Goal: Task Accomplishment & Management: Manage account settings

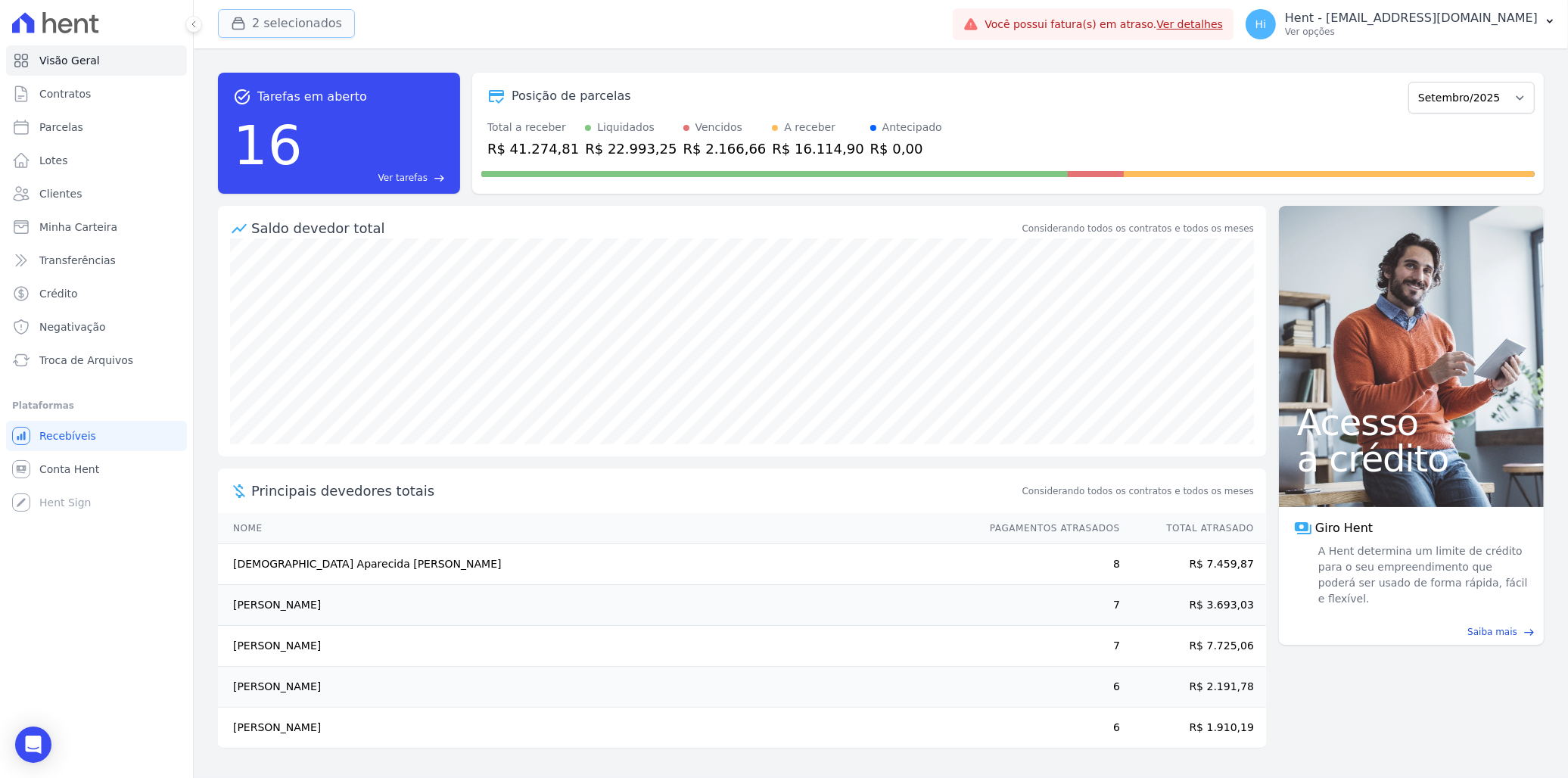
click at [307, 30] on button "2 selecionados" at bounding box center [286, 23] width 137 height 29
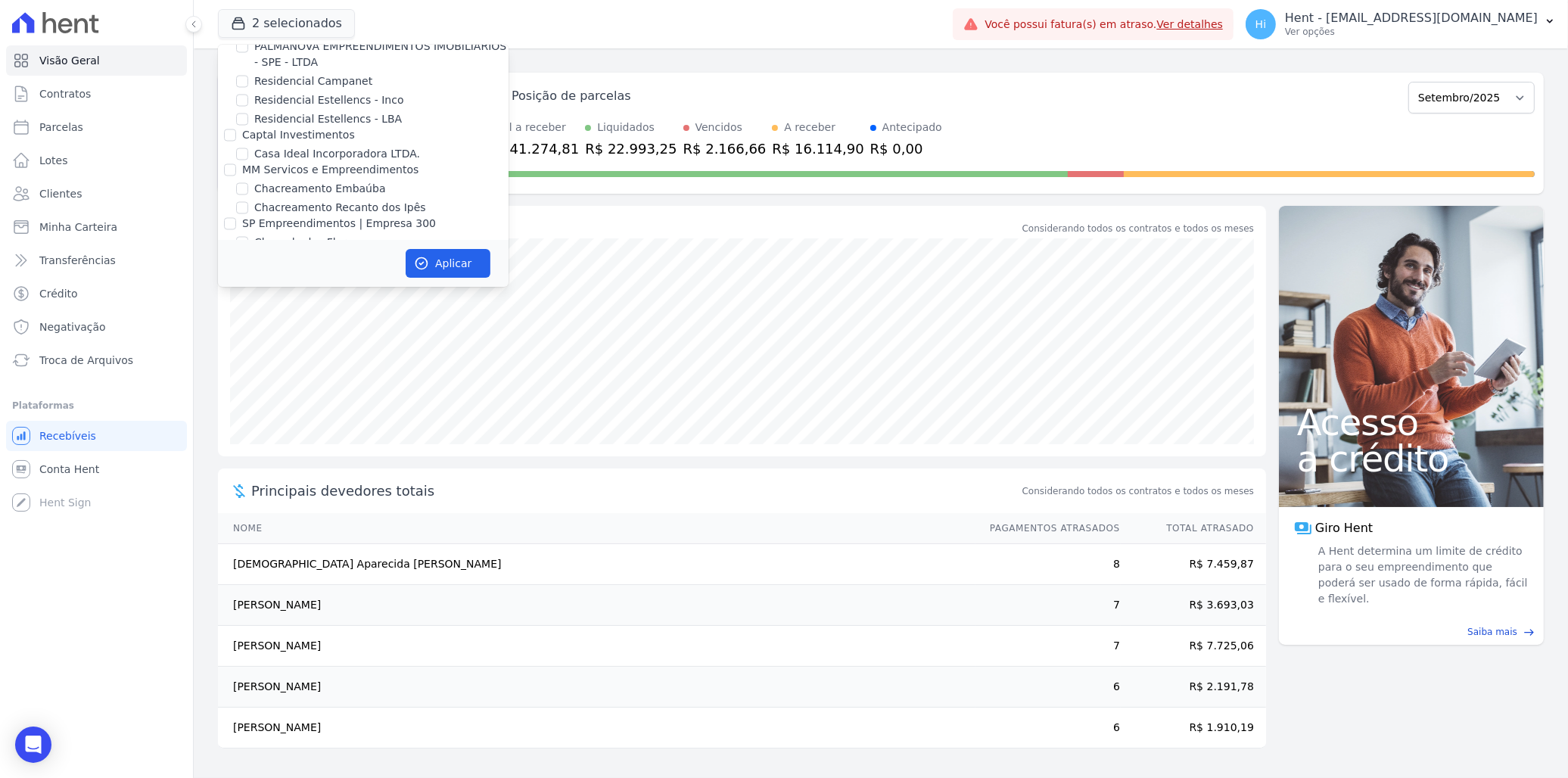
scroll to position [9297, 0]
click at [315, 382] on label "Reserva [GEOGRAPHIC_DATA]" at bounding box center [332, 390] width 157 height 16
click at [248, 384] on input "Reserva [GEOGRAPHIC_DATA]" at bounding box center [242, 390] width 12 height 12
checkbox input "true"
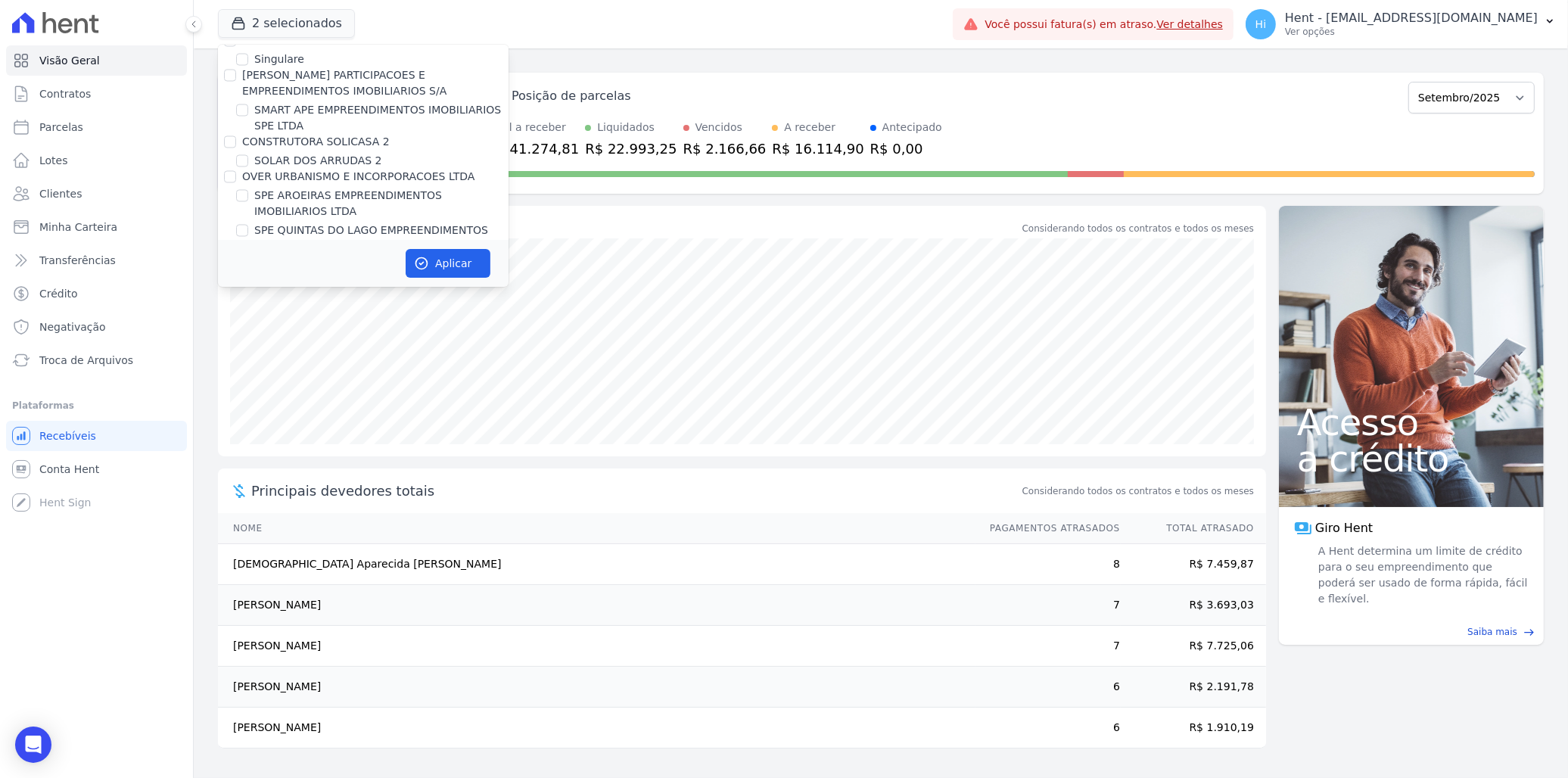
scroll to position [10728, 0]
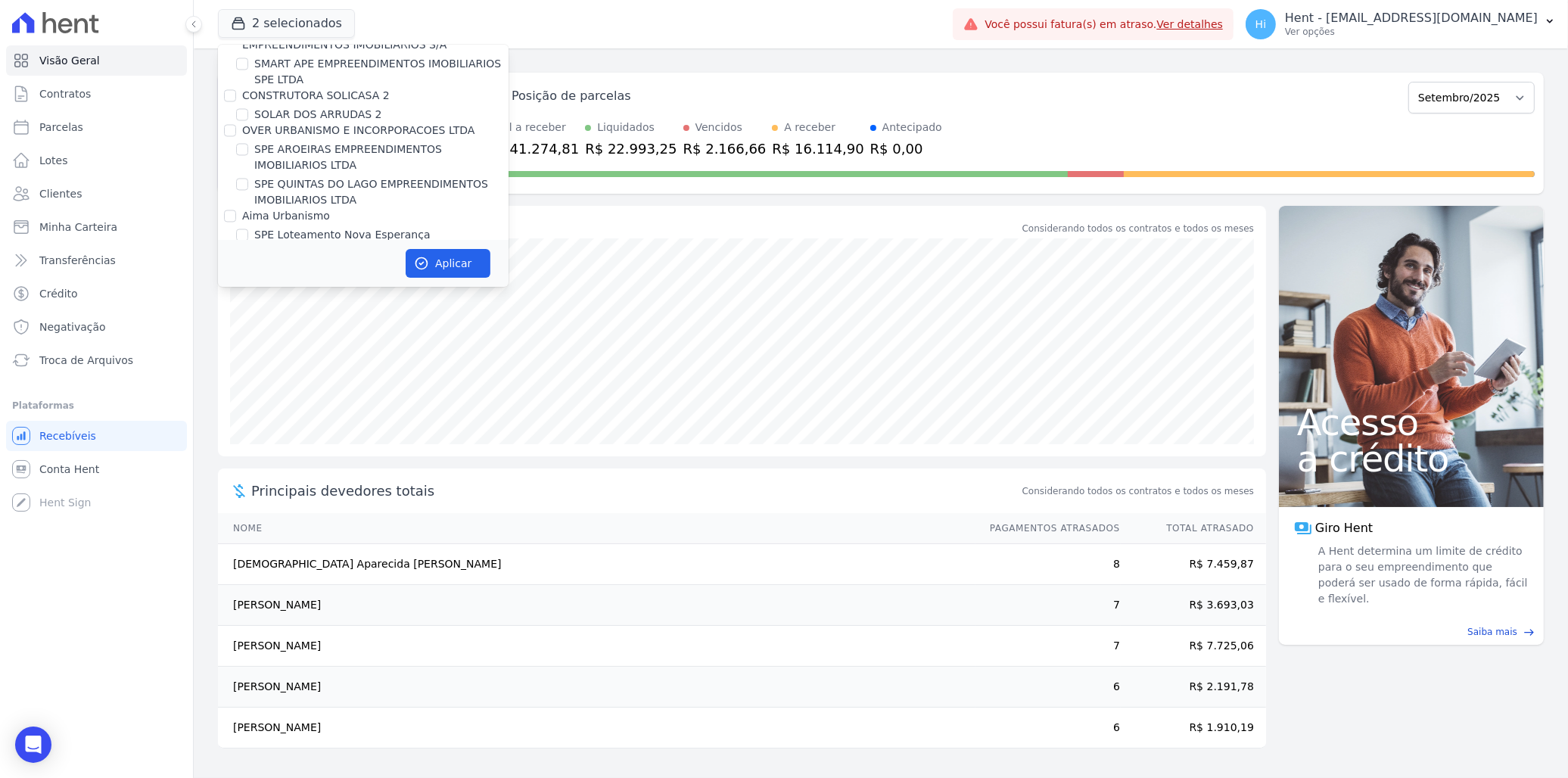
click at [284, 351] on label "The Square" at bounding box center [284, 358] width 61 height 16
click at [248, 352] on input "The Square" at bounding box center [242, 358] width 12 height 12
checkbox input "false"
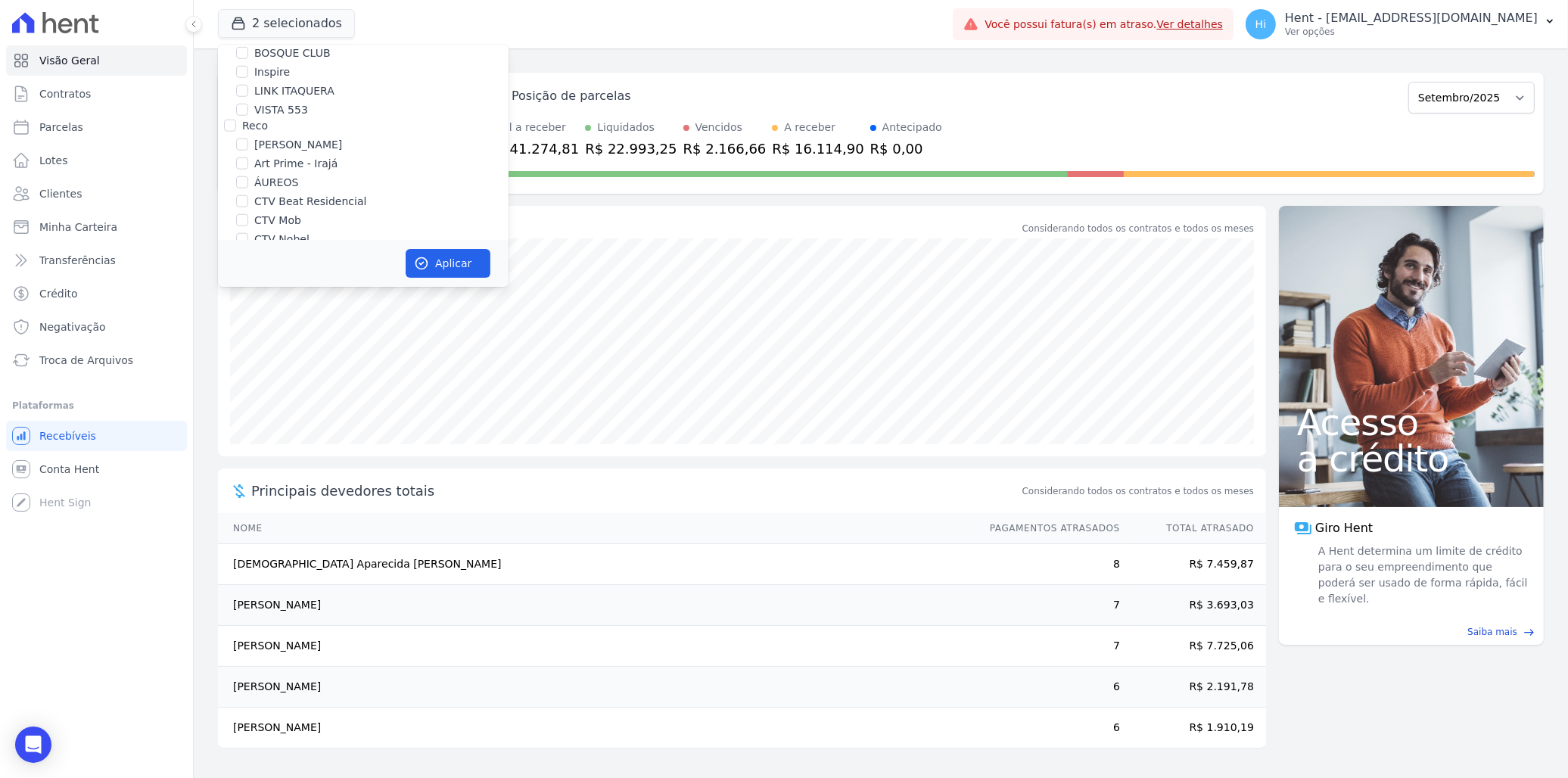
scroll to position [2022, 0]
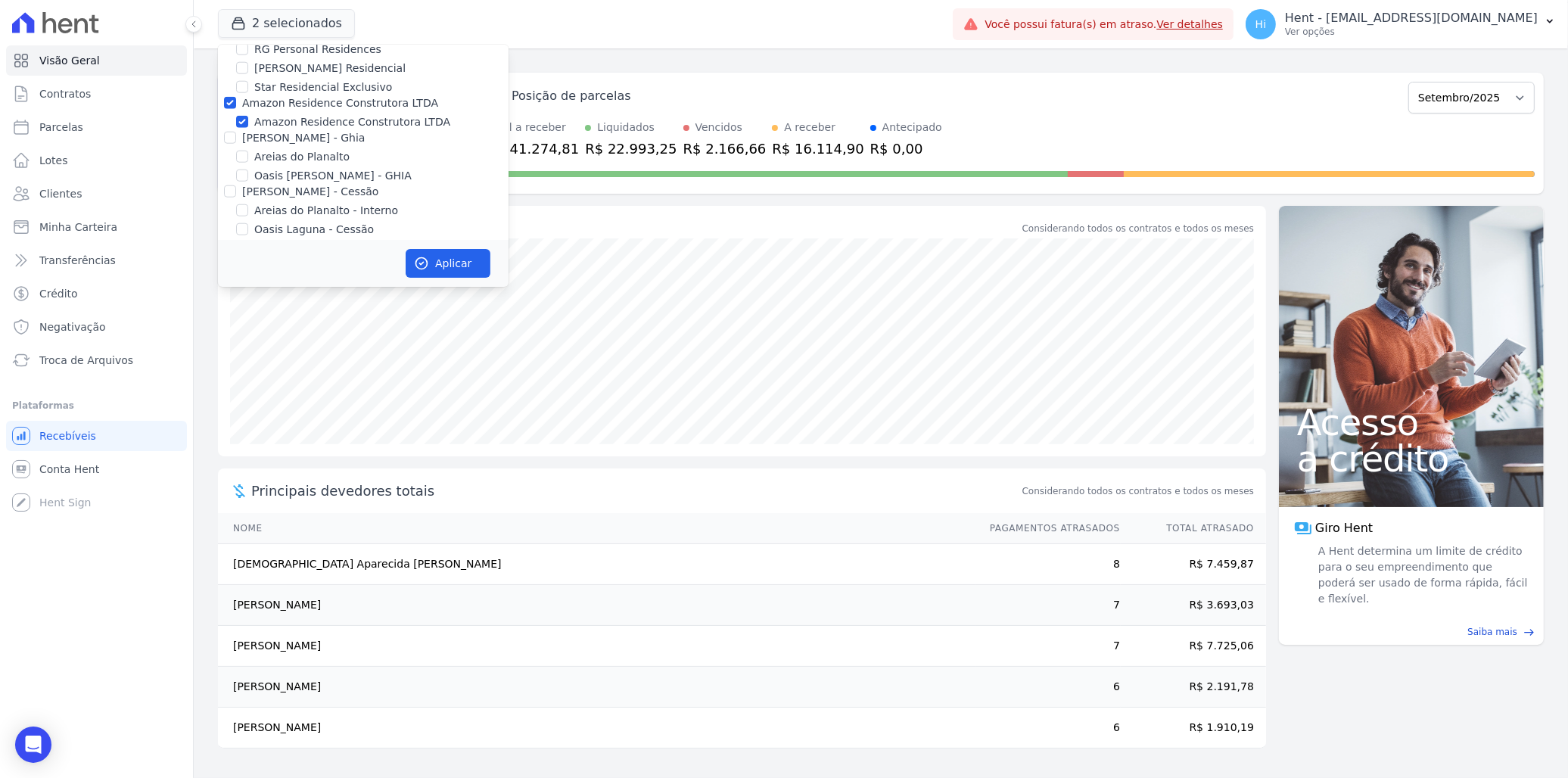
click at [318, 115] on label "Amazon Residence Construtora LTDA" at bounding box center [352, 122] width 196 height 16
click at [248, 116] on input "Amazon Residence Construtora LTDA" at bounding box center [242, 121] width 12 height 12
checkbox input "false"
click at [443, 265] on button "Aplicar" at bounding box center [448, 263] width 85 height 29
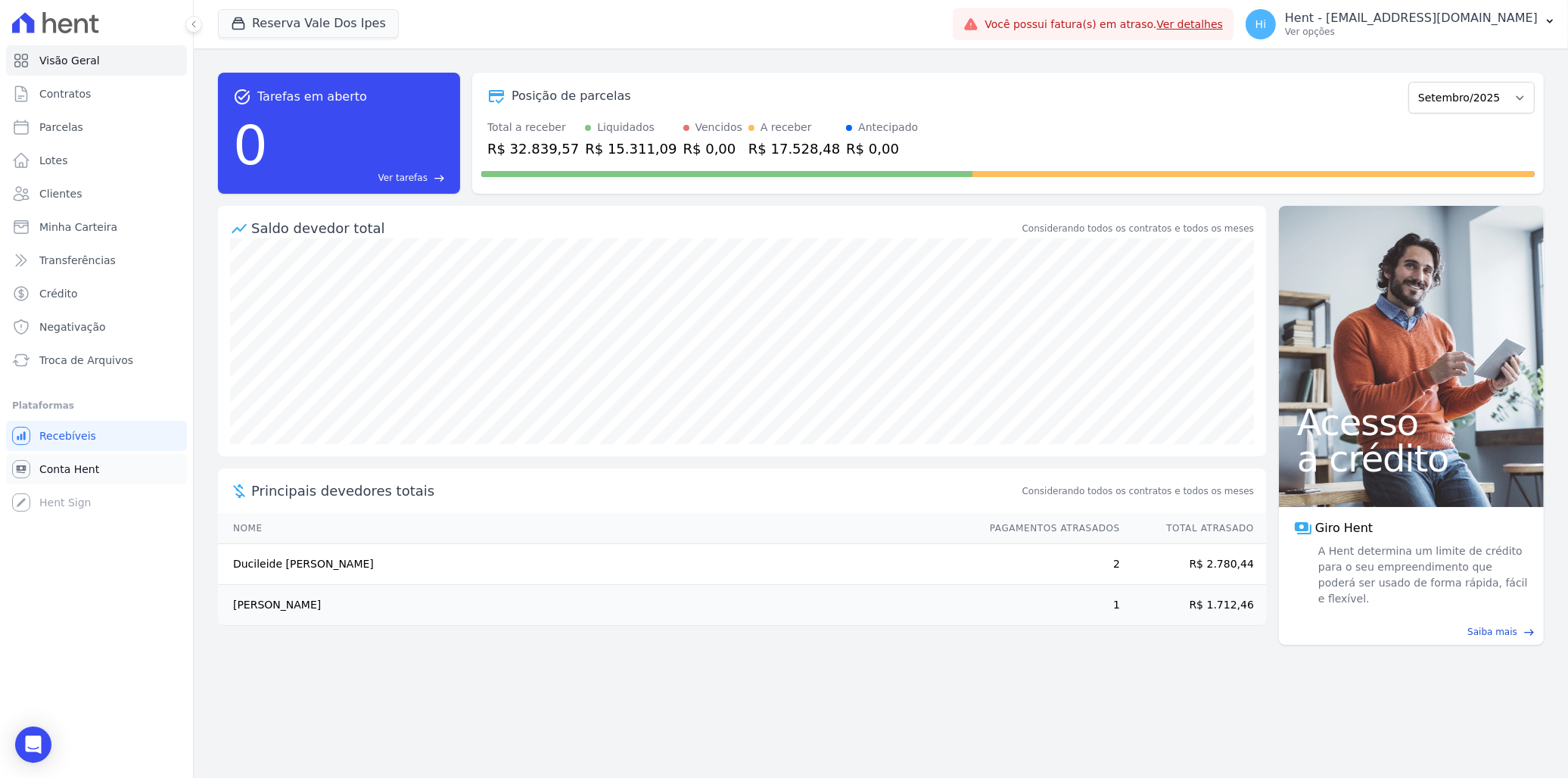
click at [64, 471] on span "Conta Hent" at bounding box center [69, 470] width 60 height 15
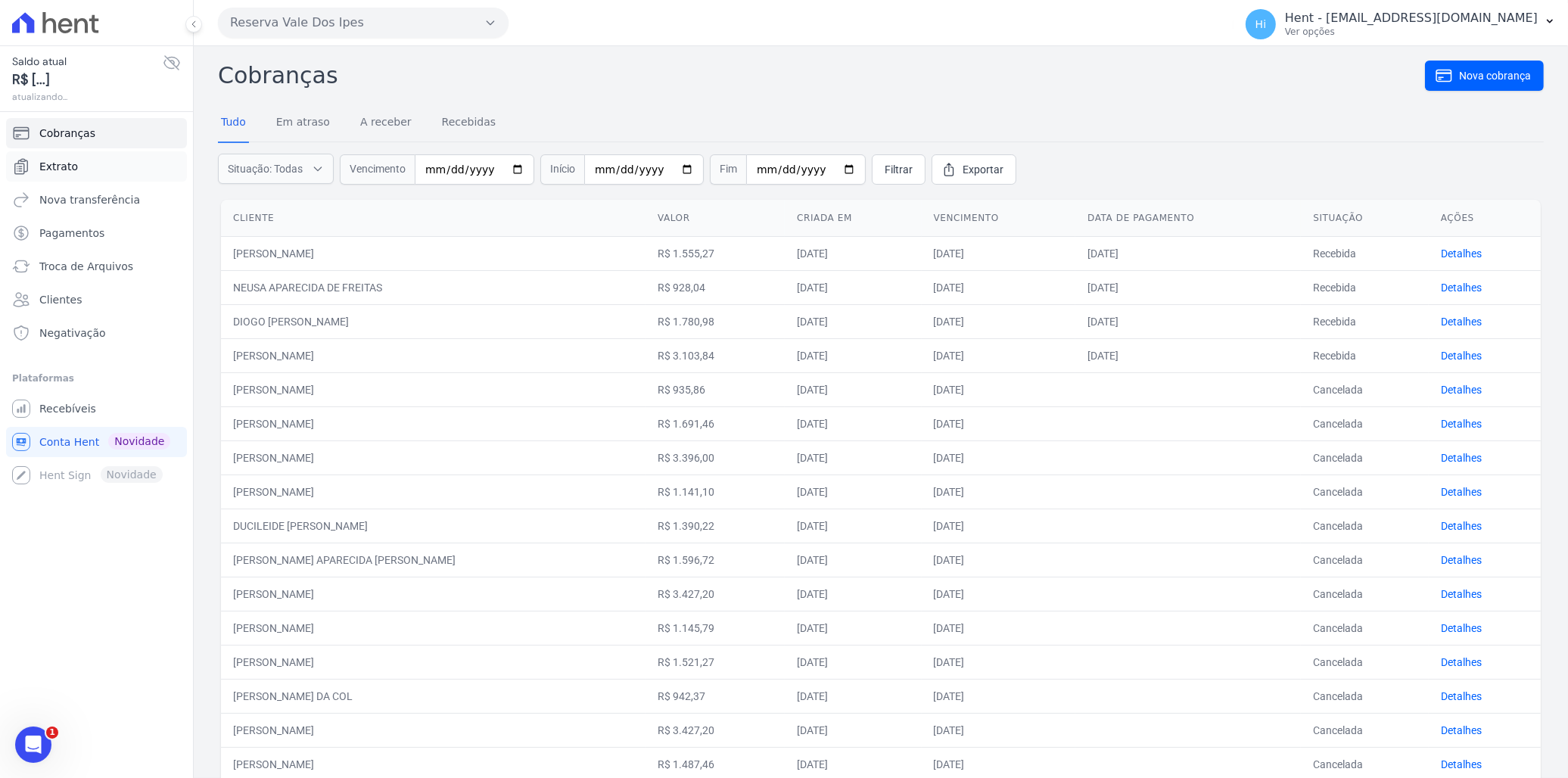
click at [71, 161] on span "Extrato" at bounding box center [58, 166] width 38 height 15
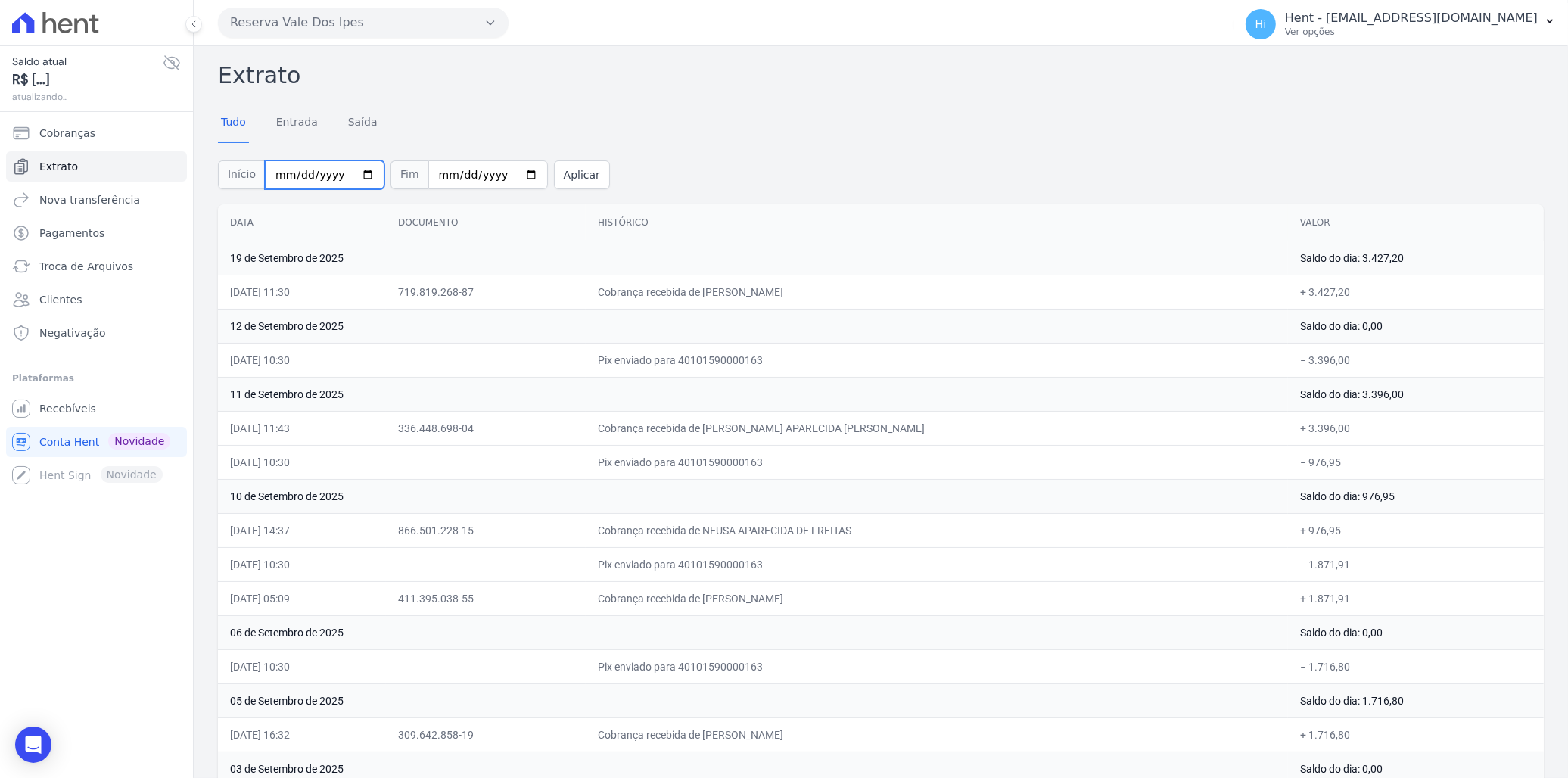
click at [354, 175] on input "[DATE]" at bounding box center [325, 175] width 120 height 29
type input "[DATE]"
click at [509, 170] on input "2025-09-19" at bounding box center [489, 175] width 120 height 29
type input "[DATE]"
click at [565, 171] on button "Aplicar" at bounding box center [582, 175] width 56 height 29
